Goal: Task Accomplishment & Management: Manage account settings

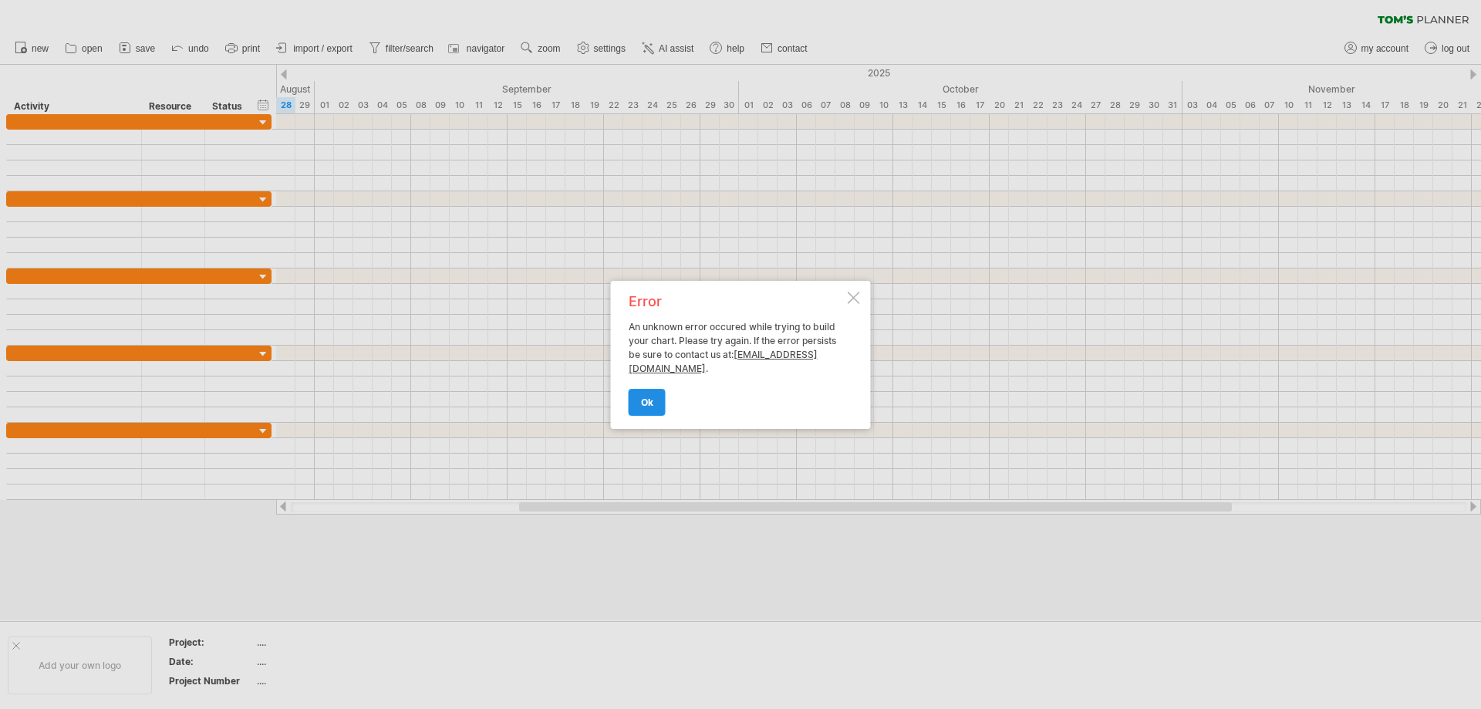
click at [637, 404] on link "ok" at bounding box center [647, 402] width 37 height 27
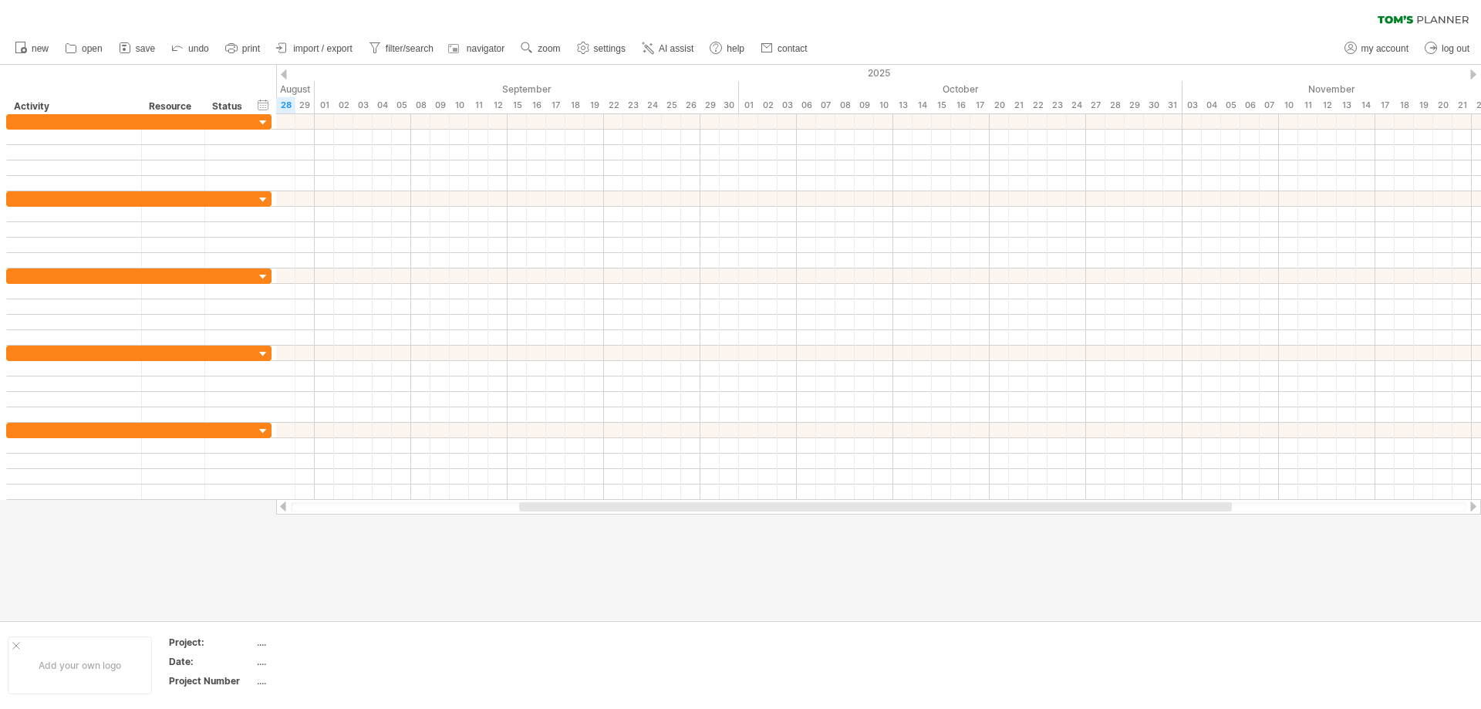
click at [1391, 24] on div "clear filter reapply filter" at bounding box center [740, 16] width 1481 height 32
click at [1403, 22] on icon at bounding box center [1395, 19] width 35 height 8
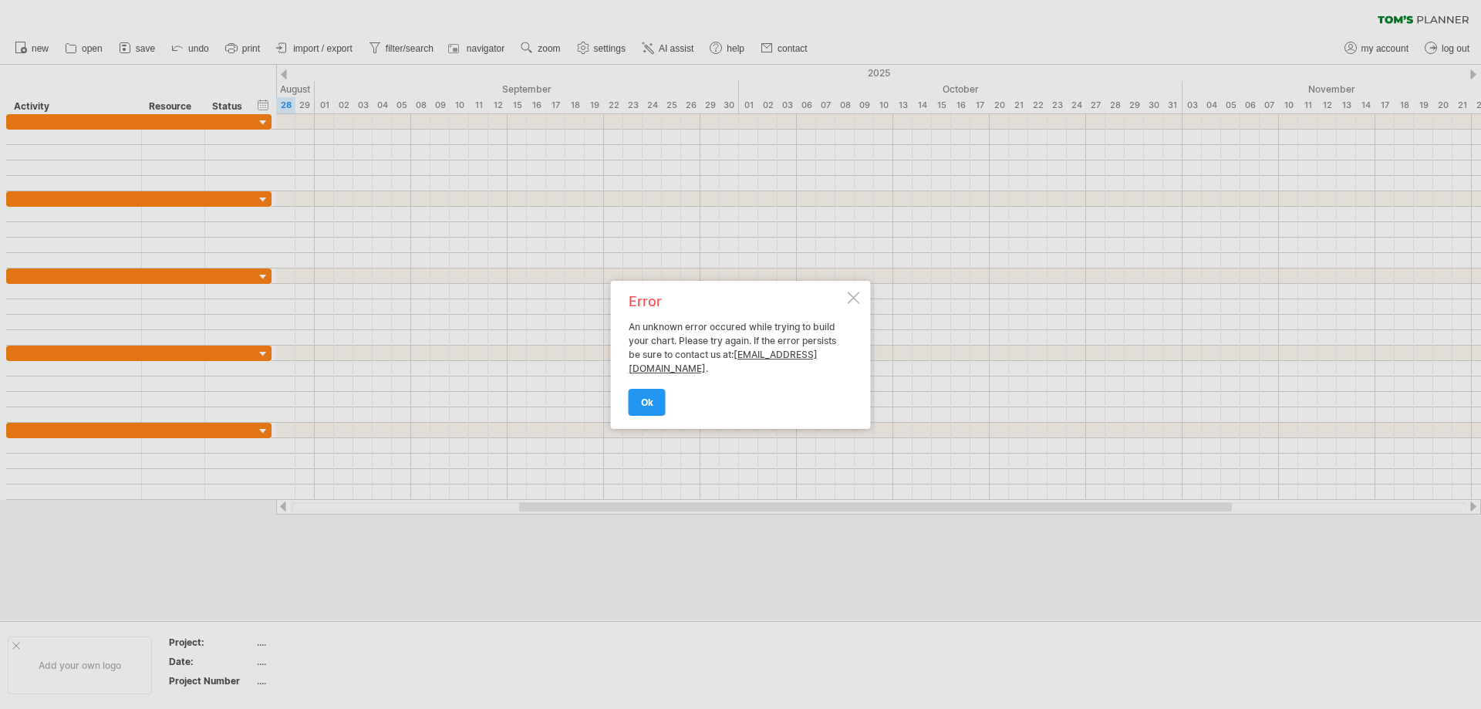
click at [646, 403] on span "ok" at bounding box center [647, 403] width 12 height 12
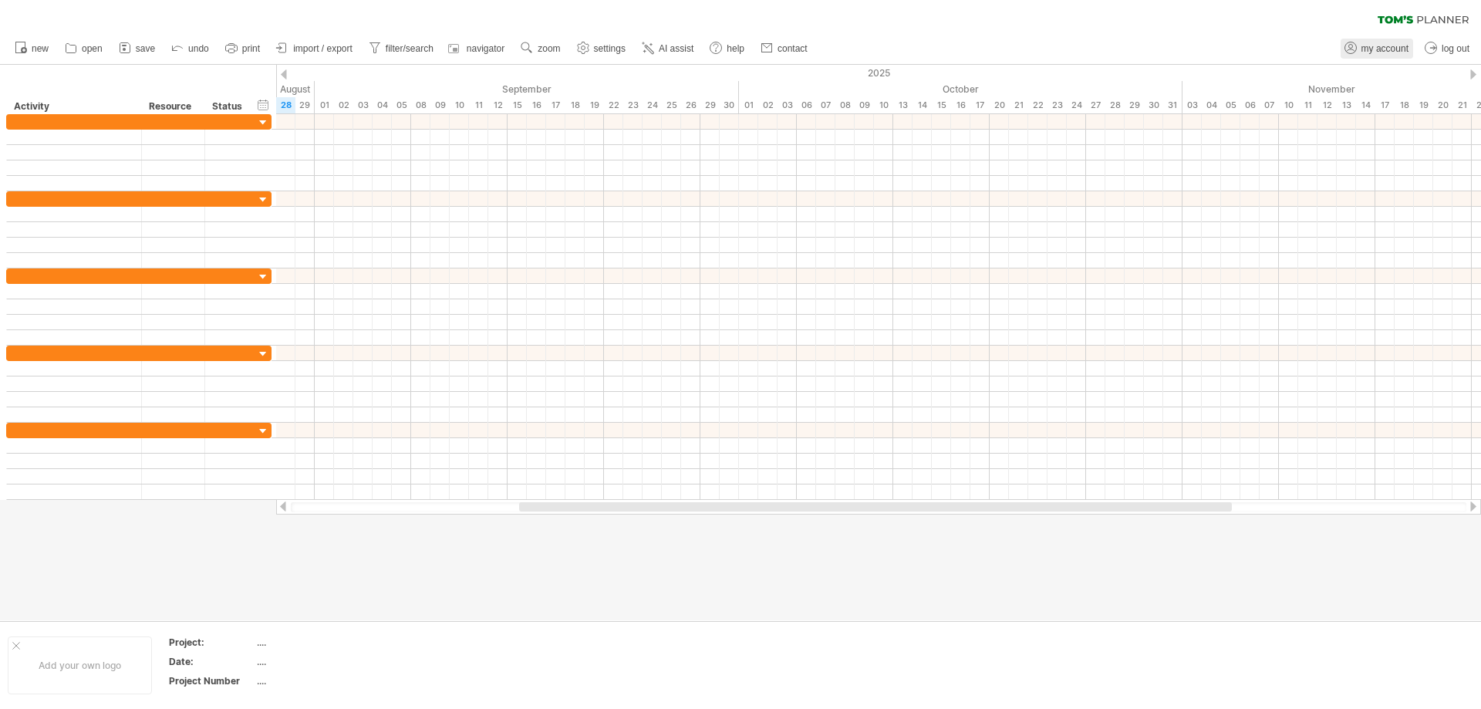
click at [1392, 43] on span "my account" at bounding box center [1385, 48] width 47 height 11
type input "**********"
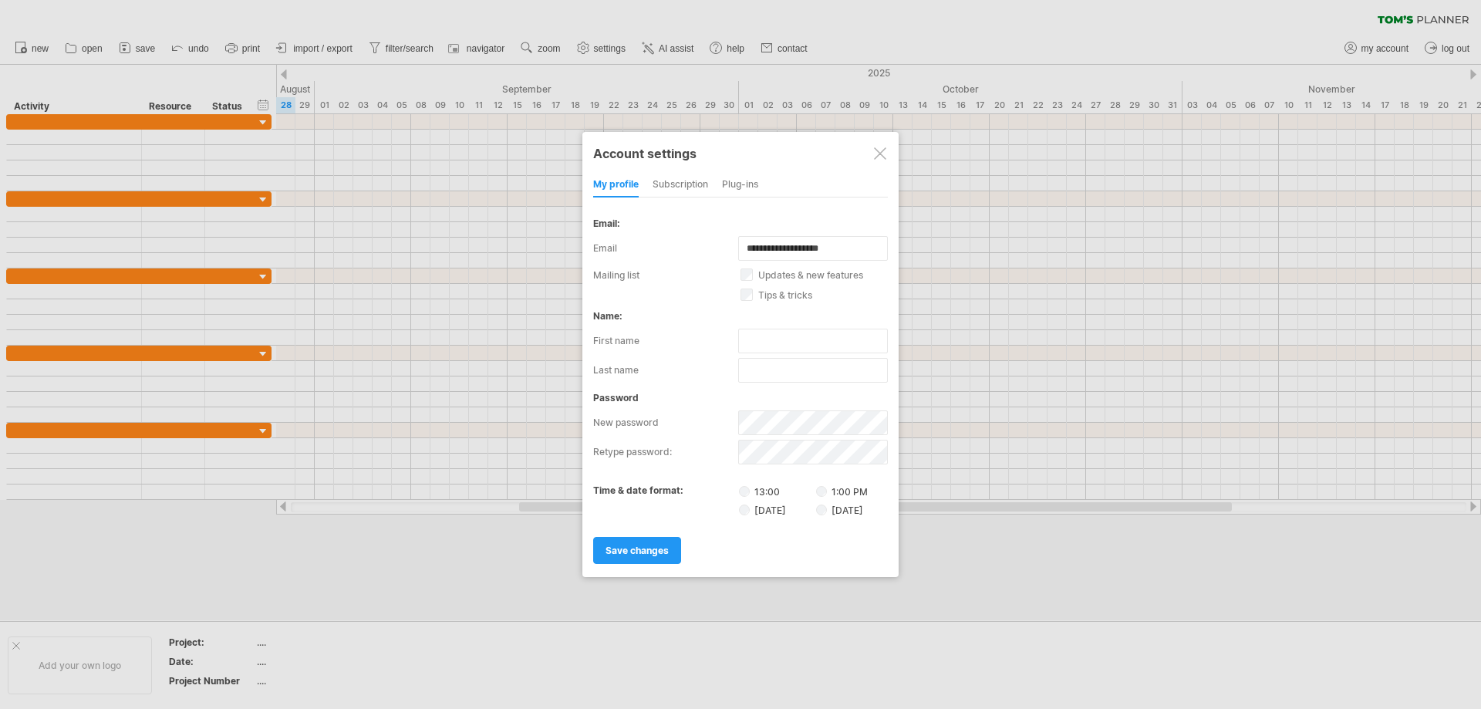
click at [880, 157] on div at bounding box center [880, 153] width 12 height 12
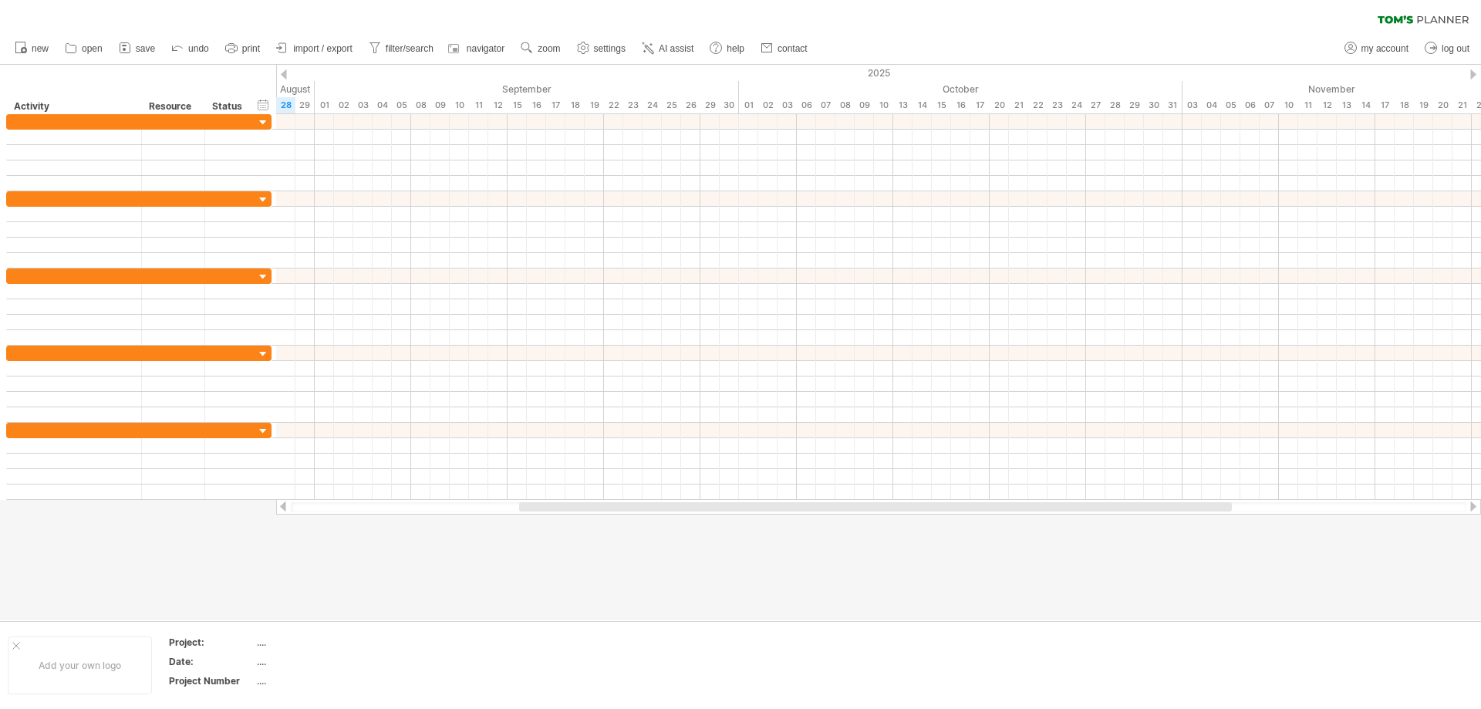
click at [1390, 15] on div "clear filter reapply filter" at bounding box center [740, 16] width 1481 height 32
click at [1395, 19] on icon at bounding box center [1395, 19] width 35 height 8
